Goal: Use online tool/utility: Utilize a website feature to perform a specific function

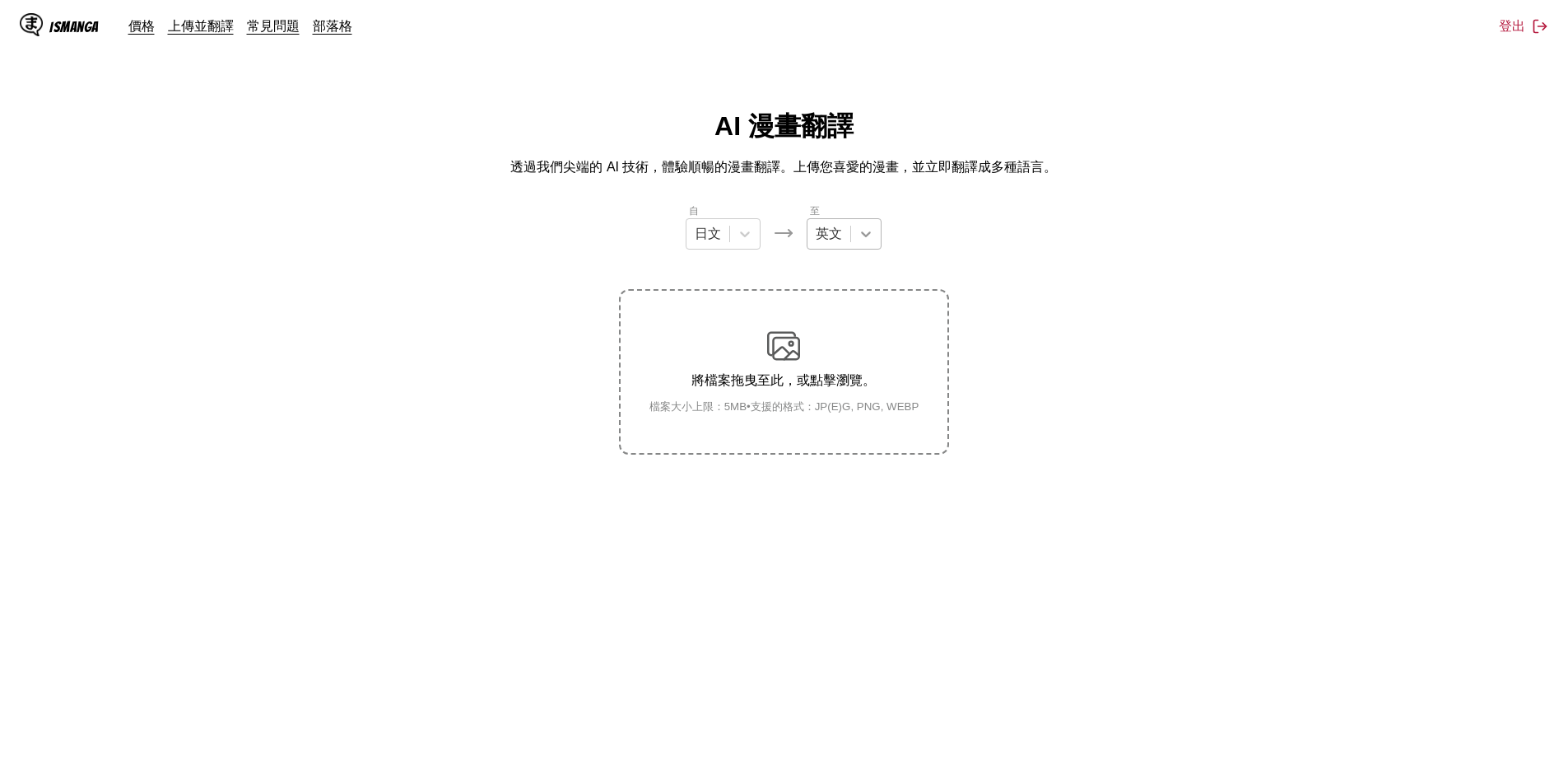
drag, startPoint x: 853, startPoint y: 216, endPoint x: 874, endPoint y: 221, distance: 21.6
click at [859, 218] on div "至 英文" at bounding box center [844, 225] width 75 height 47
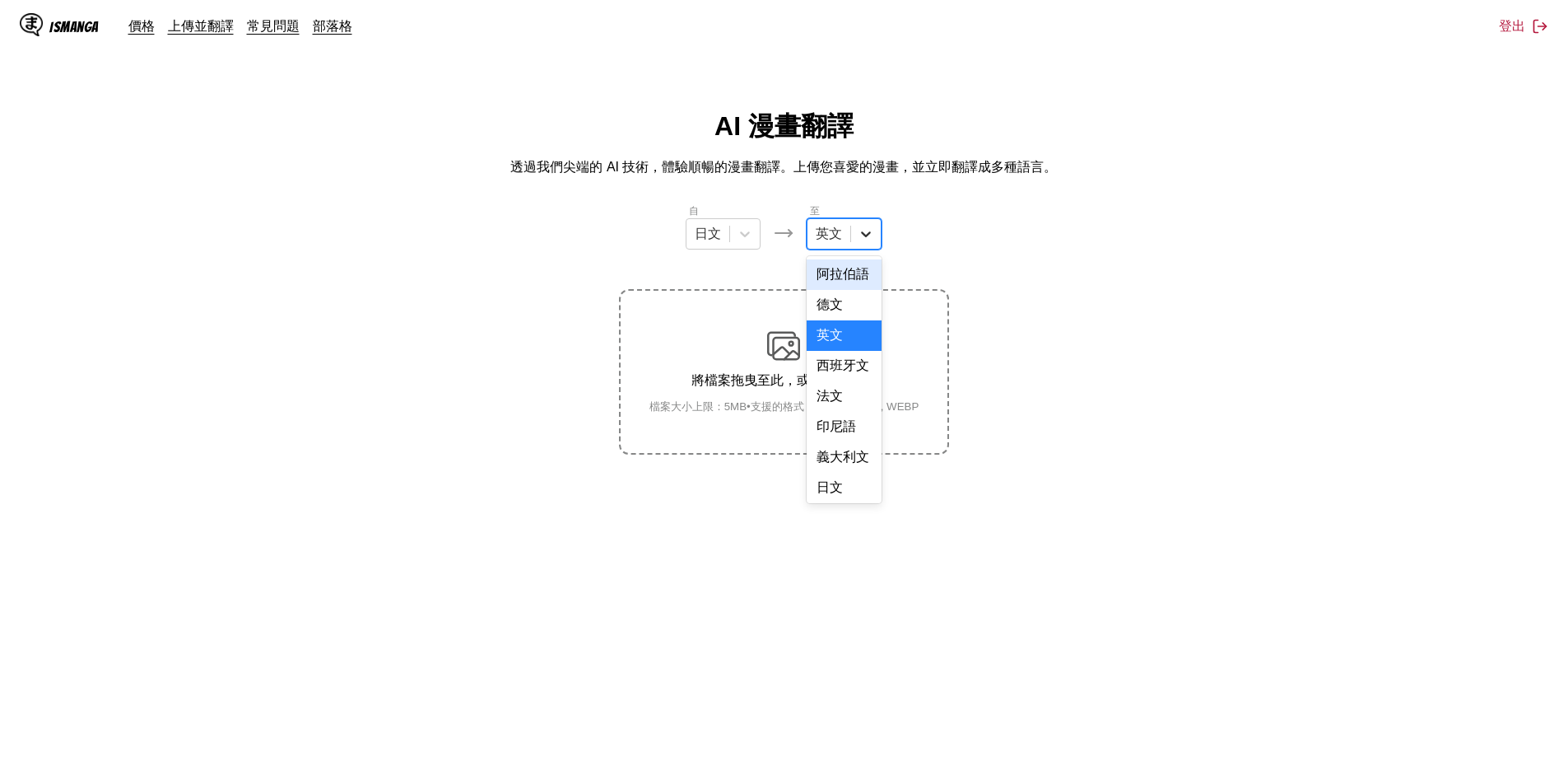
click at [870, 229] on icon at bounding box center [866, 233] width 16 height 16
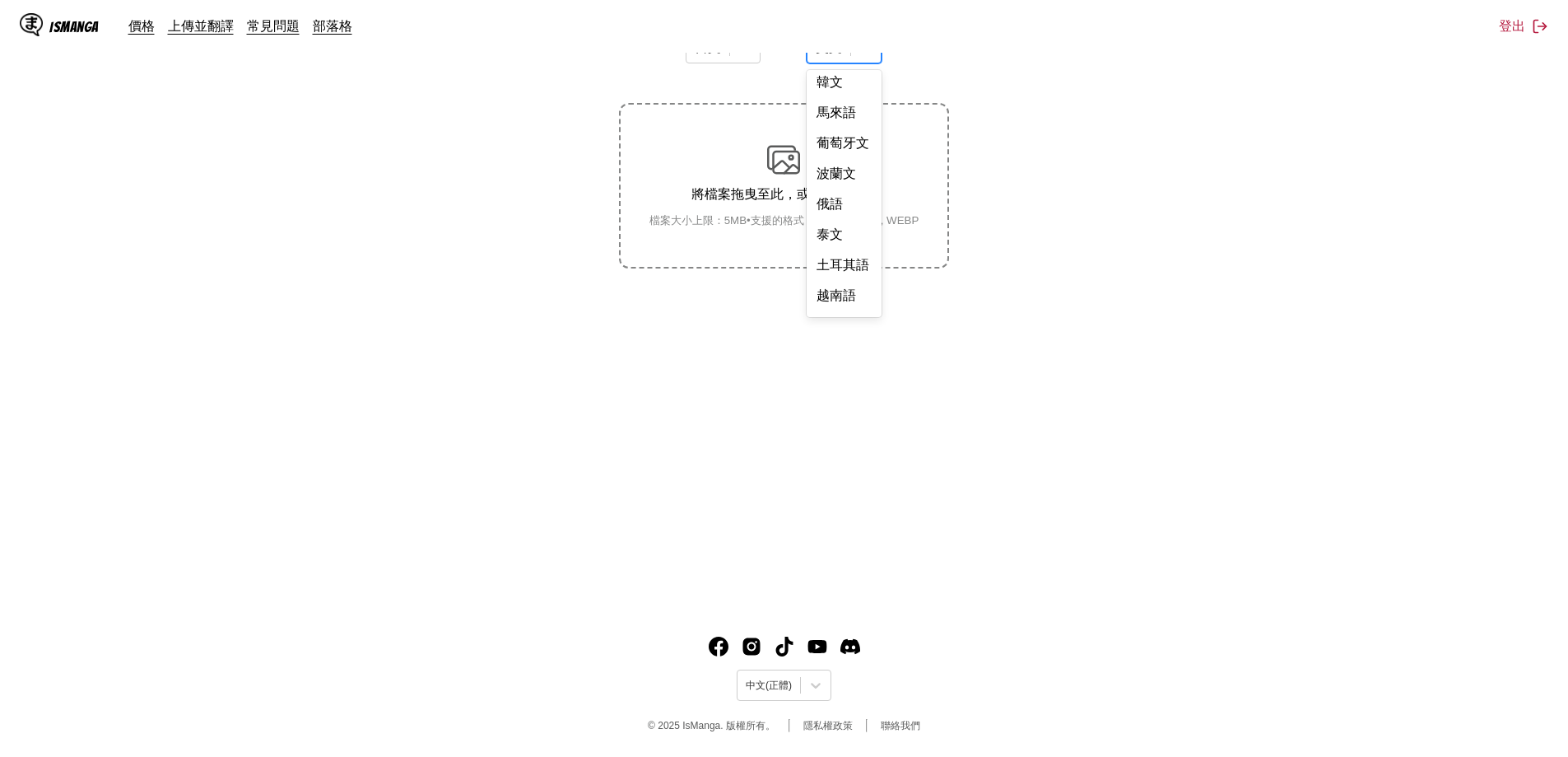
scroll to position [364, 0]
click at [837, 299] on div "中文" at bounding box center [844, 298] width 75 height 30
click at [809, 187] on p "將檔案拖曳至此，或點擊瀏覽。" at bounding box center [784, 194] width 296 height 17
click at [0, 0] on input "將檔案拖曳至此，或點擊瀏覽。 檔案大小上限：5MB • 支援的格式：JP(E)G, PNG, WEBP" at bounding box center [0, 0] width 0 height 0
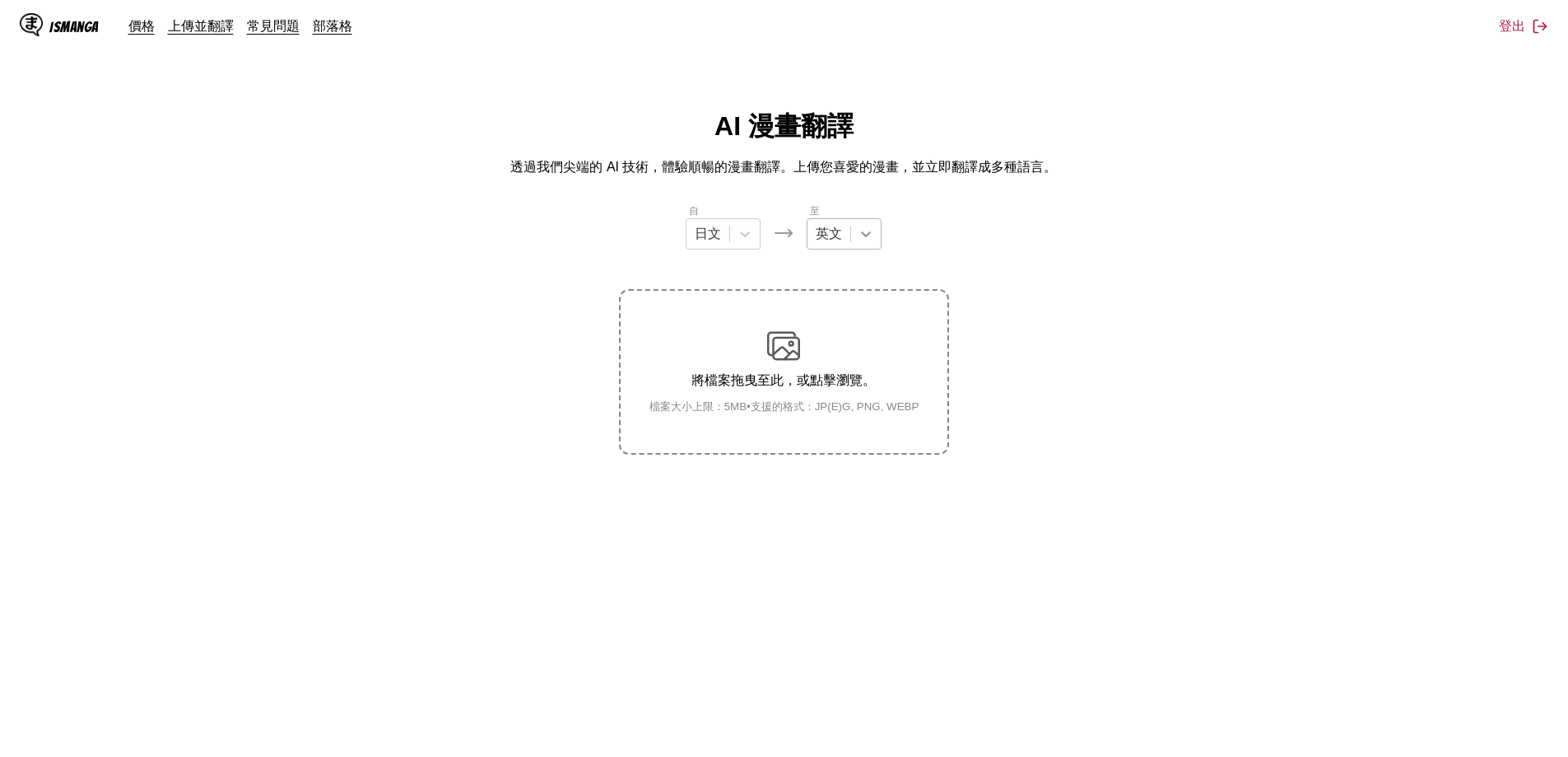
click at [855, 244] on div at bounding box center [866, 233] width 30 height 30
click at [832, 486] on div "中文" at bounding box center [844, 484] width 75 height 30
click at [767, 359] on div "將檔案拖曳至此，或點擊瀏覽。 檔案大小上限：5MB • 支援的格式：JP(E)G, PNG, WEBP" at bounding box center [784, 371] width 296 height 85
click at [0, 0] on input "將檔案拖曳至此，或點擊瀏覽。 檔案大小上限：5MB • 支援的格式：JP(E)G, PNG, WEBP" at bounding box center [0, 0] width 0 height 0
